Goal: Task Accomplishment & Management: Manage account settings

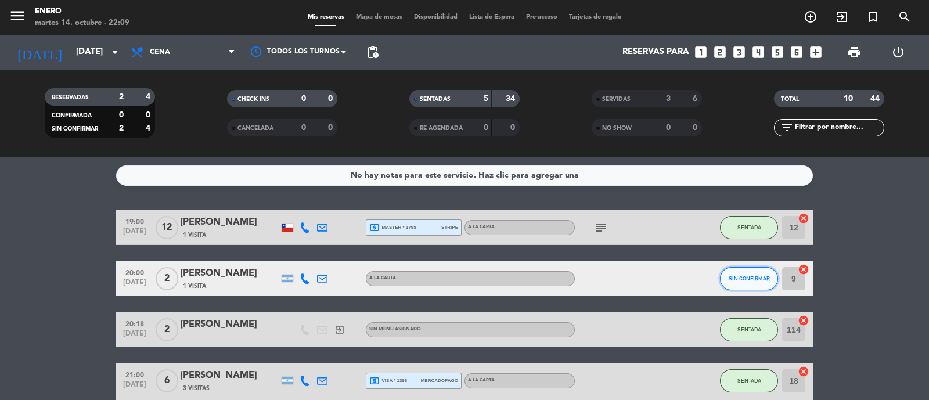
click at [766, 277] on span "SIN CONFIRMAR" at bounding box center [749, 278] width 41 height 6
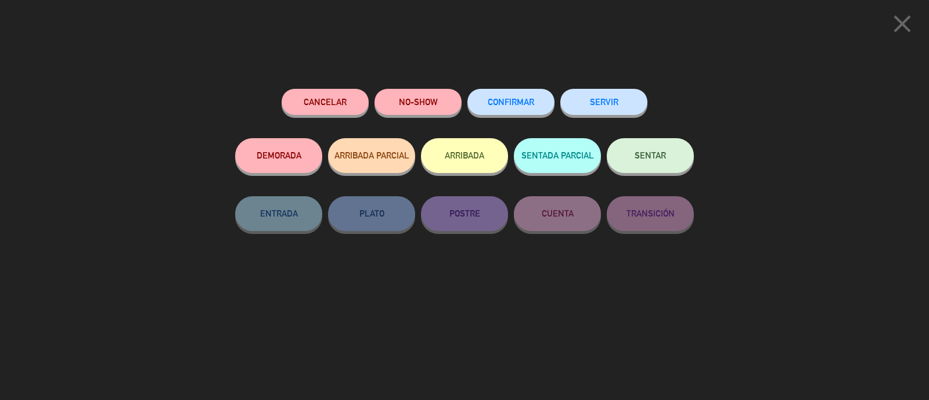
click at [436, 98] on button "NO-SHOW" at bounding box center [417, 102] width 87 height 26
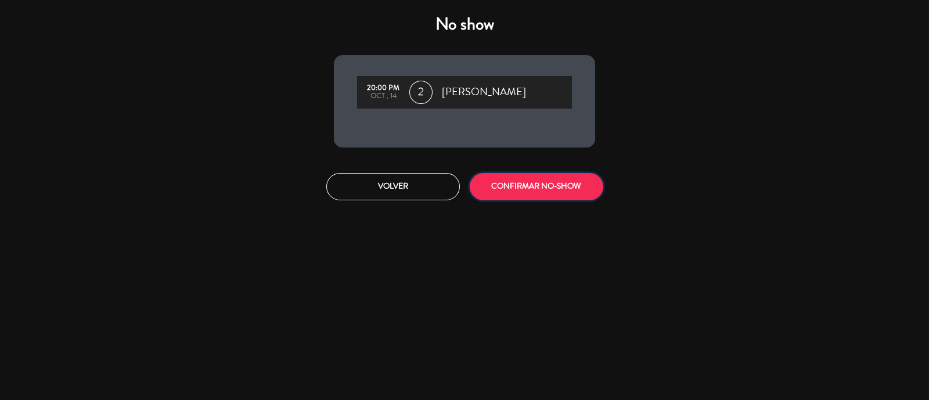
click at [511, 180] on button "CONFIRMAR NO-SHOW" at bounding box center [537, 186] width 134 height 27
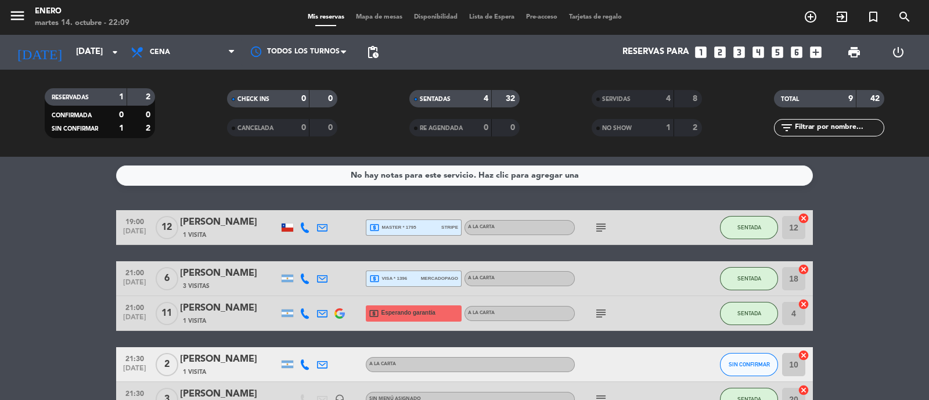
scroll to position [72, 0]
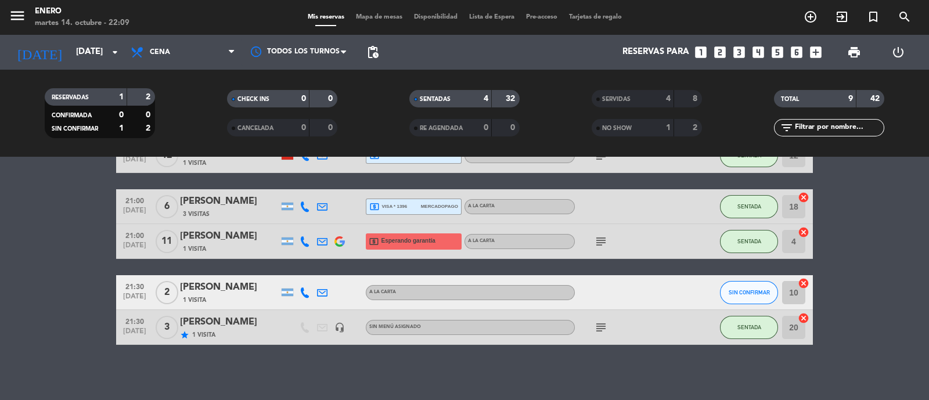
click at [601, 240] on icon "subject" at bounding box center [601, 242] width 14 height 14
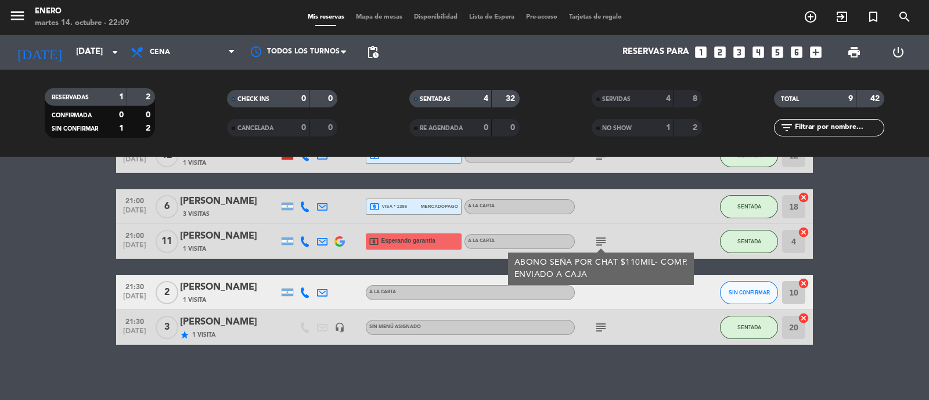
click at [601, 240] on icon "subject" at bounding box center [601, 242] width 14 height 14
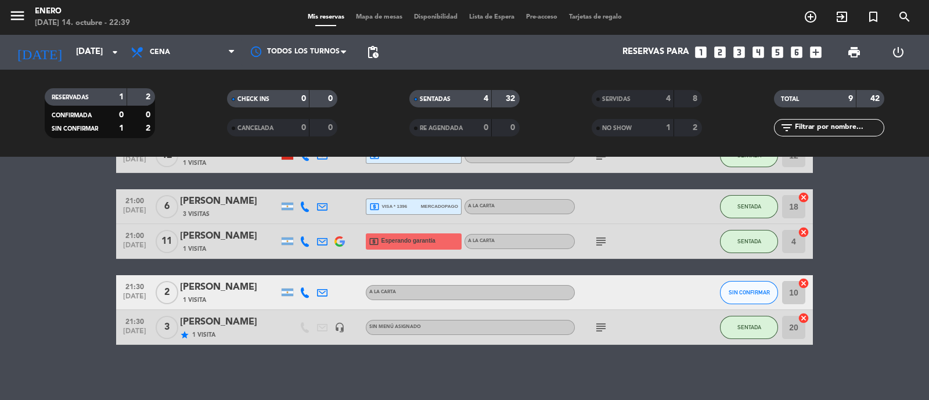
click at [720, 300] on div "21:30 [DATE] 2 [PERSON_NAME] 1 Visita A LA CARTA SIN CONFIRMAR 10 cancel" at bounding box center [464, 292] width 697 height 35
click at [734, 297] on button "SIN CONFIRMAR" at bounding box center [749, 292] width 58 height 23
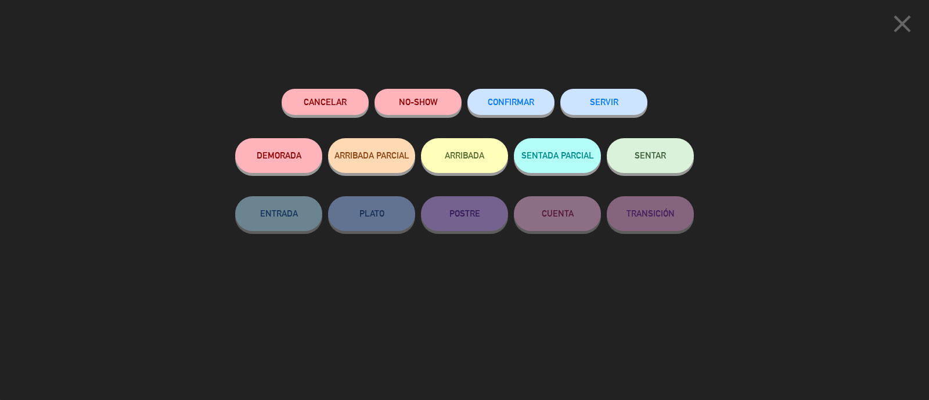
click at [418, 91] on button "NO-SHOW" at bounding box center [417, 102] width 87 height 26
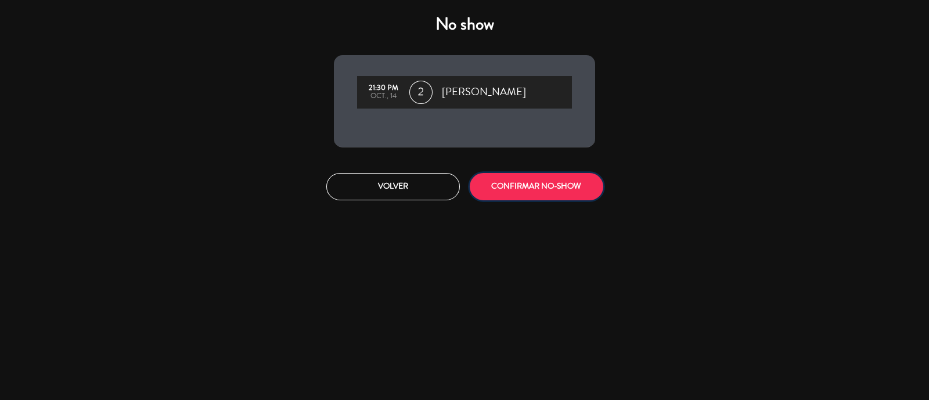
click at [558, 193] on button "CONFIRMAR NO-SHOW" at bounding box center [537, 186] width 134 height 27
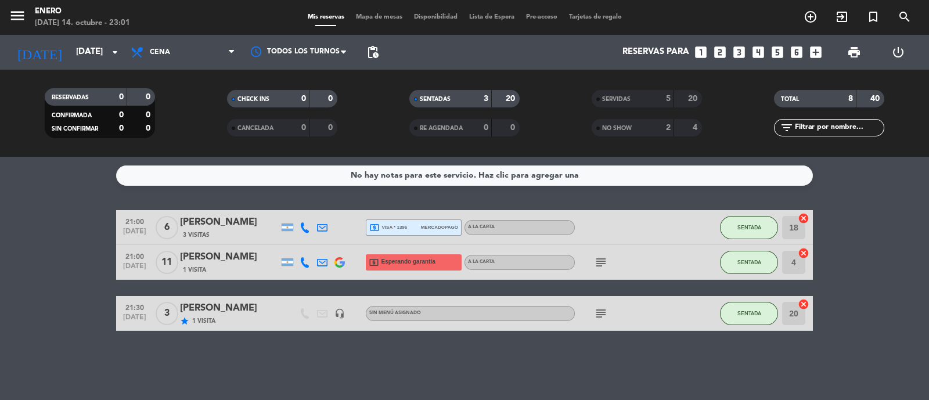
scroll to position [0, 0]
click at [603, 311] on icon "subject" at bounding box center [601, 314] width 14 height 14
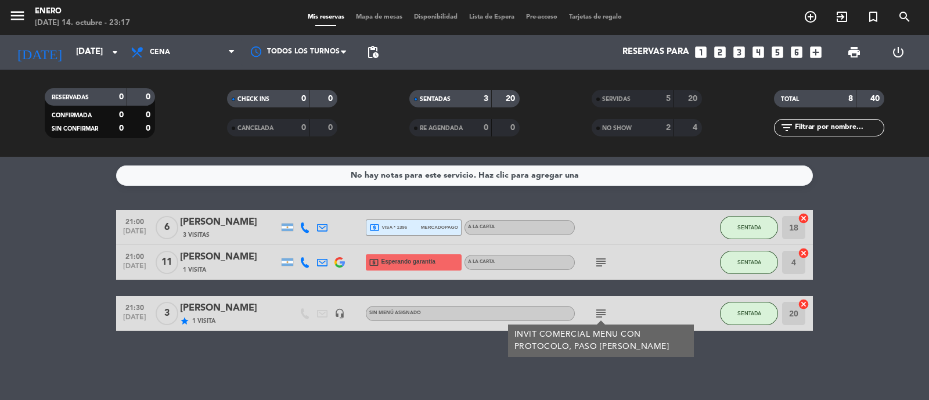
click at [604, 311] on icon "subject" at bounding box center [601, 314] width 14 height 14
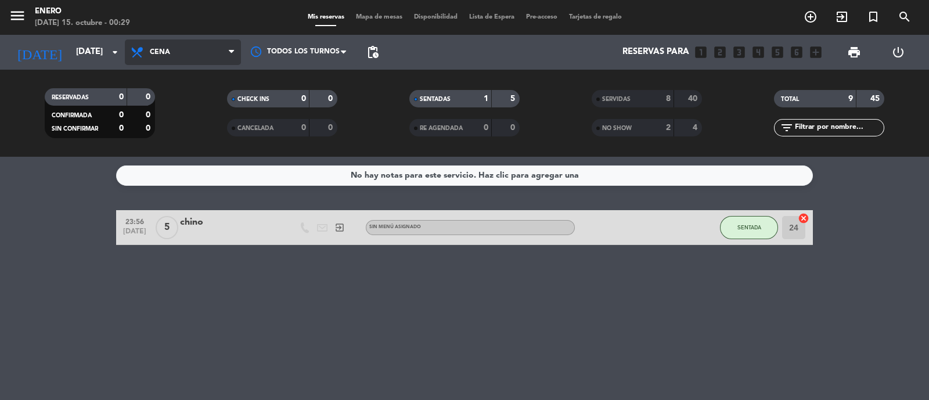
click at [160, 48] on span "Cena" at bounding box center [160, 52] width 20 height 8
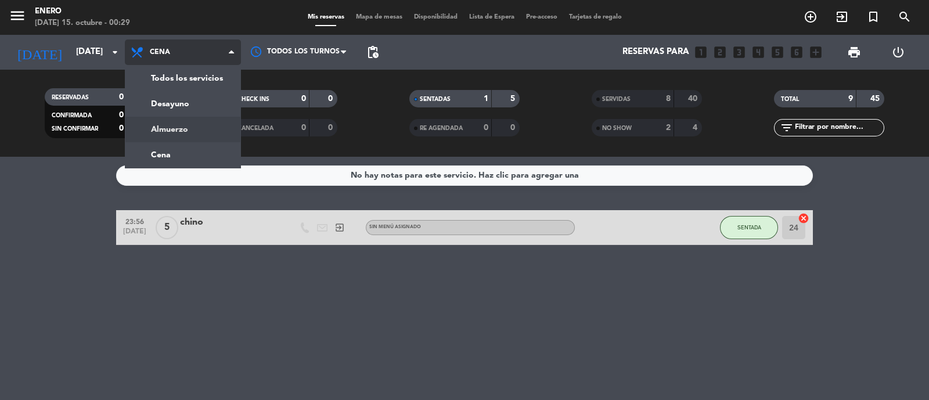
click at [198, 132] on div "menu Enero [DATE] 15. octubre - 00:29 Mis reservas Mapa de mesas Disponibilidad…" at bounding box center [464, 78] width 929 height 157
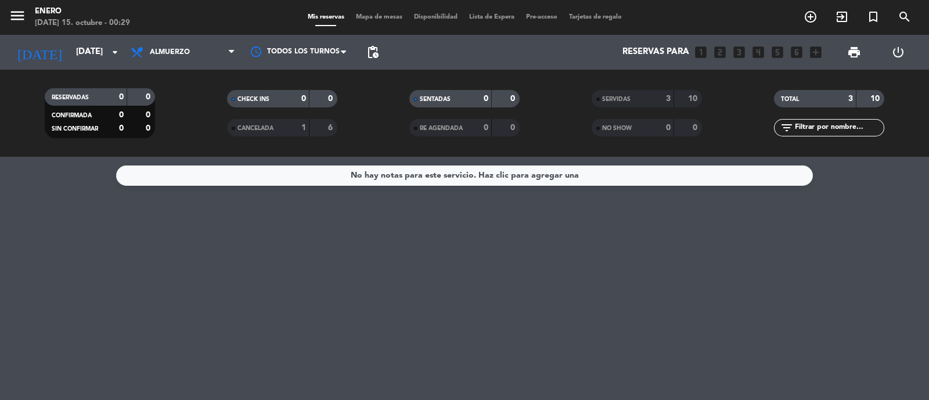
click at [651, 101] on div "3" at bounding box center [659, 98] width 23 height 13
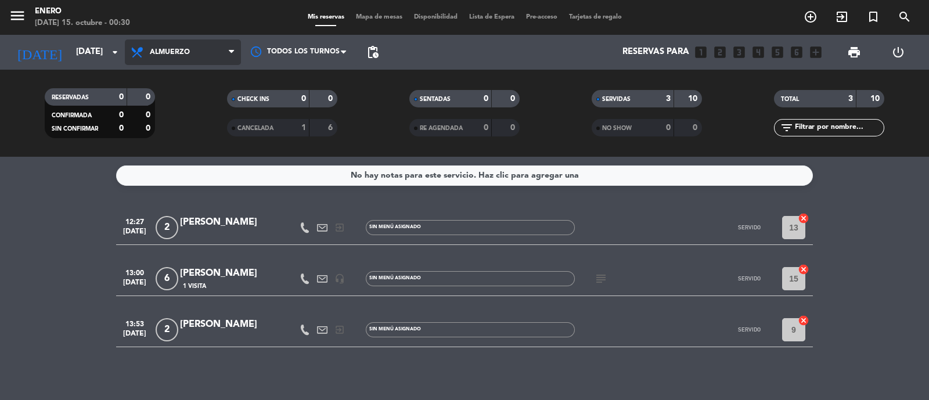
click at [171, 49] on span "Almuerzo" at bounding box center [170, 52] width 40 height 8
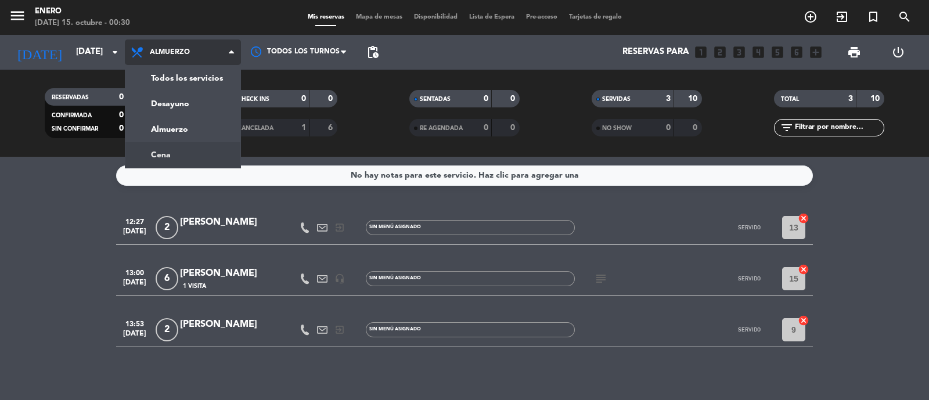
click at [208, 154] on div "menu Enero [DATE] 15. octubre - 00:30 Mis reservas Mapa de mesas Disponibilidad…" at bounding box center [464, 78] width 929 height 157
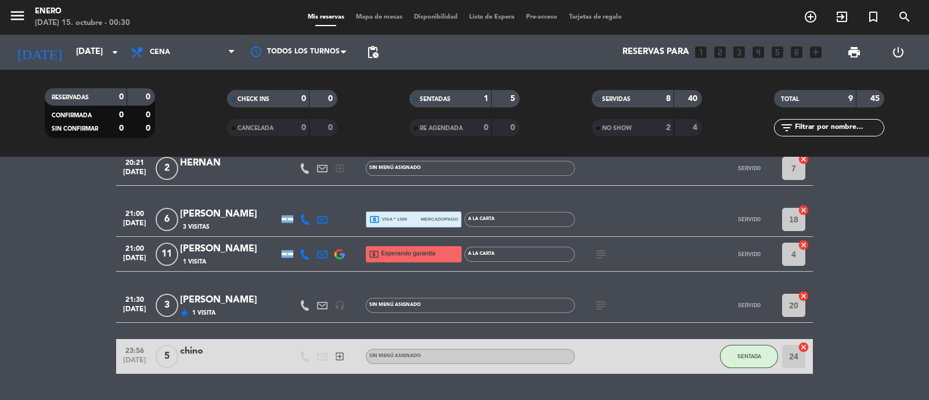
scroll to position [295, 0]
